Goal: Browse casually: Explore the website without a specific task or goal

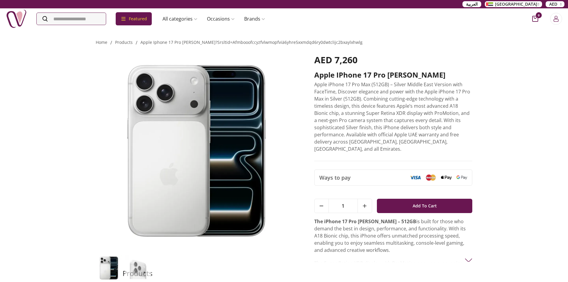
click at [15, 21] on img at bounding box center [16, 18] width 21 height 21
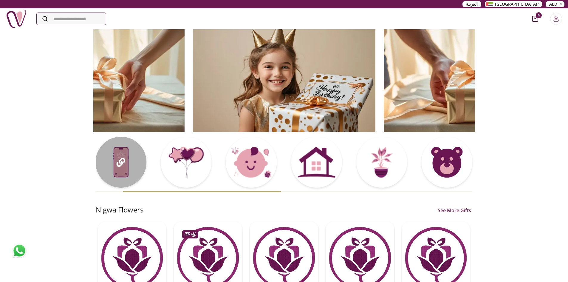
click at [126, 167] on div at bounding box center [120, 162] width 51 height 51
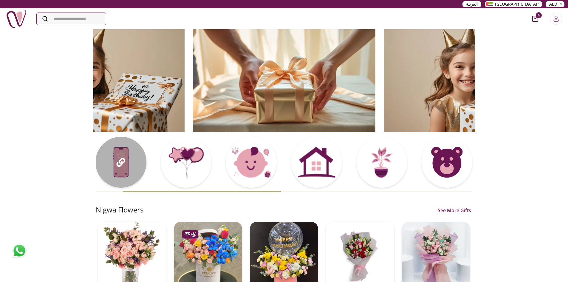
click at [126, 167] on div at bounding box center [120, 162] width 51 height 51
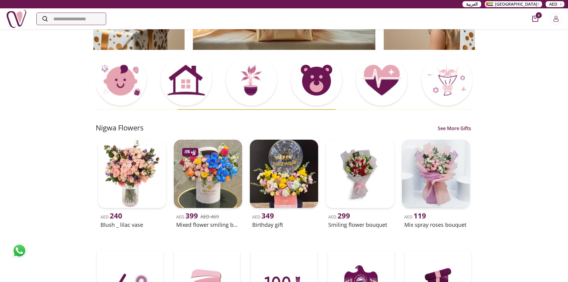
scroll to position [60, 0]
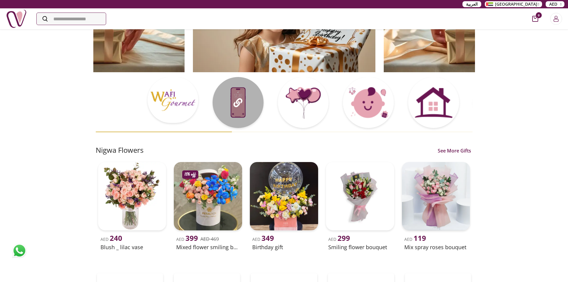
click at [239, 102] on div at bounding box center [238, 102] width 51 height 51
